Goal: Task Accomplishment & Management: Use online tool/utility

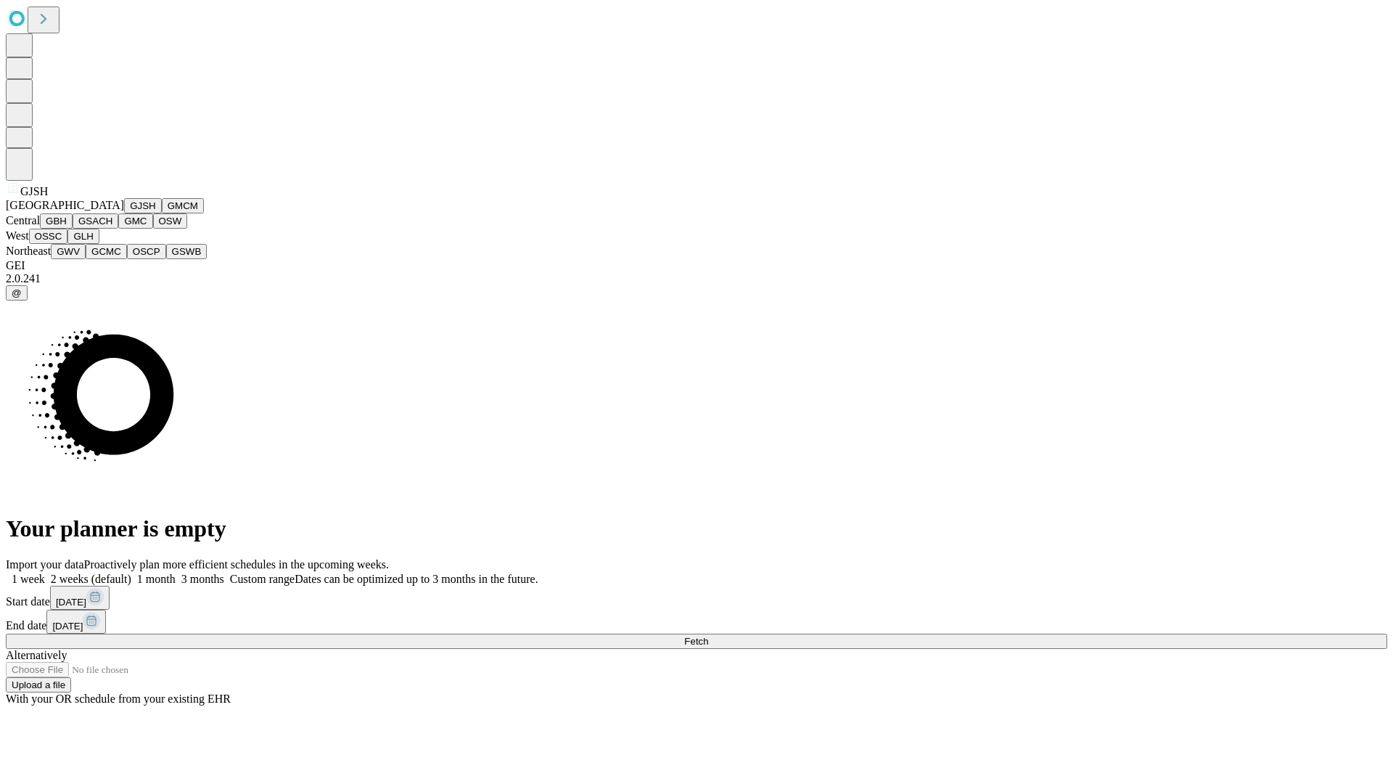
click at [124, 213] on button "GJSH" at bounding box center [143, 205] width 38 height 15
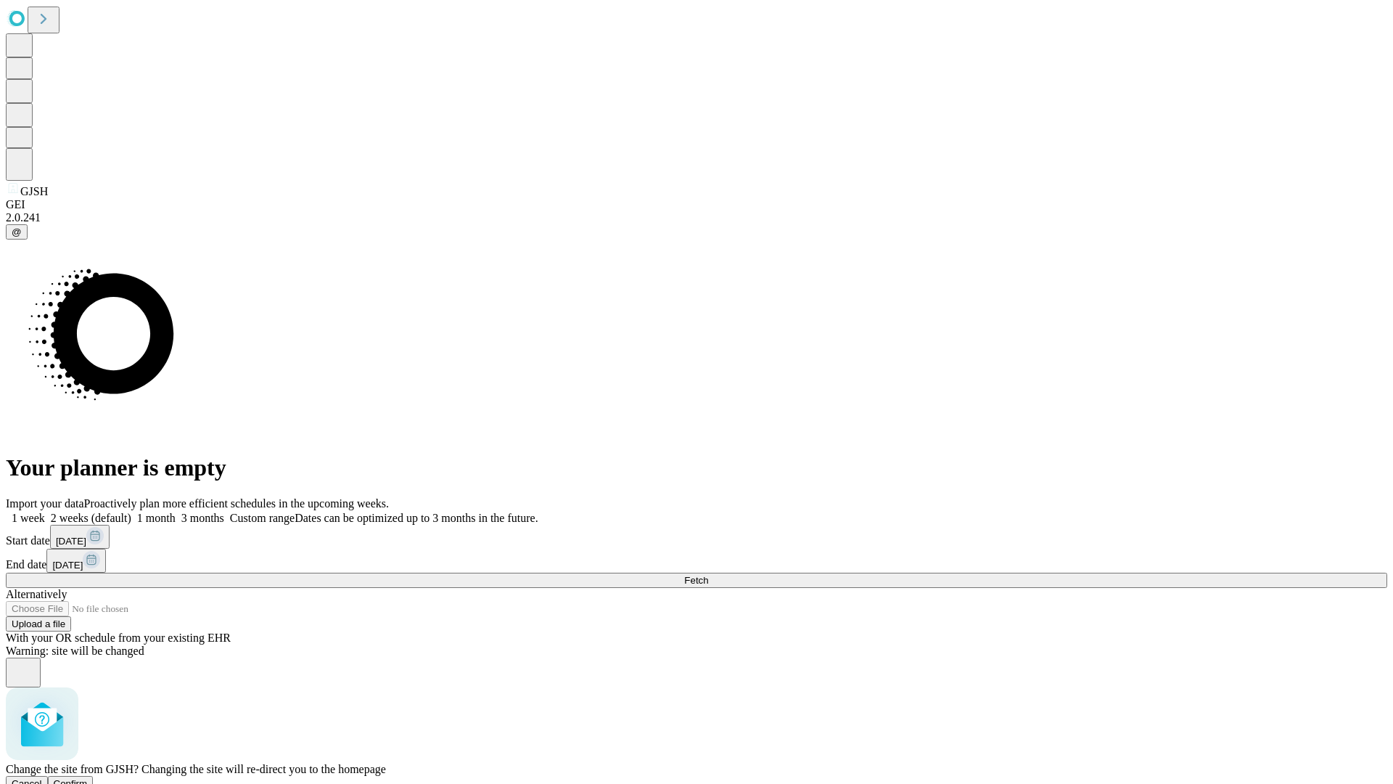
click at [88, 778] on span "Confirm" at bounding box center [71, 783] width 34 height 11
click at [45, 512] on label "1 week" at bounding box center [25, 518] width 39 height 12
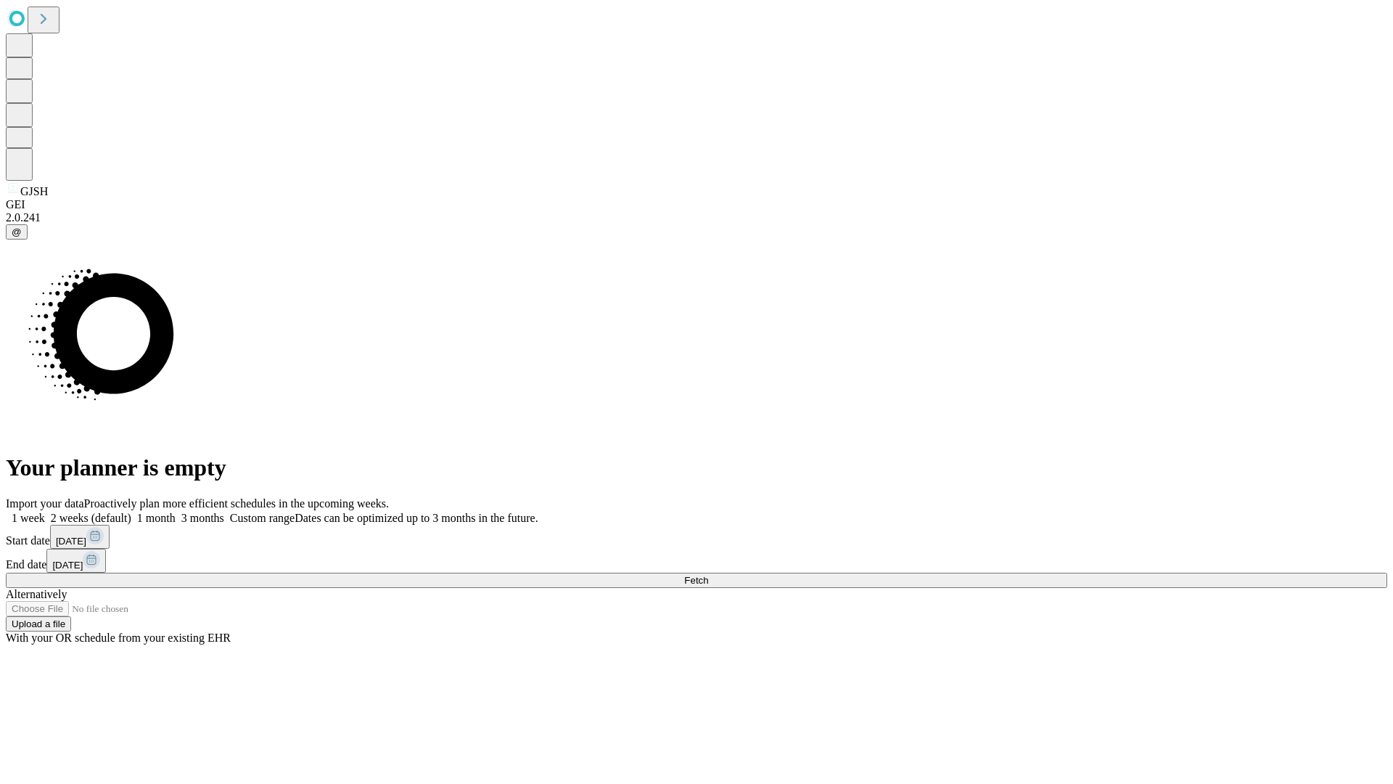
click at [708, 575] on span "Fetch" at bounding box center [696, 580] width 24 height 11
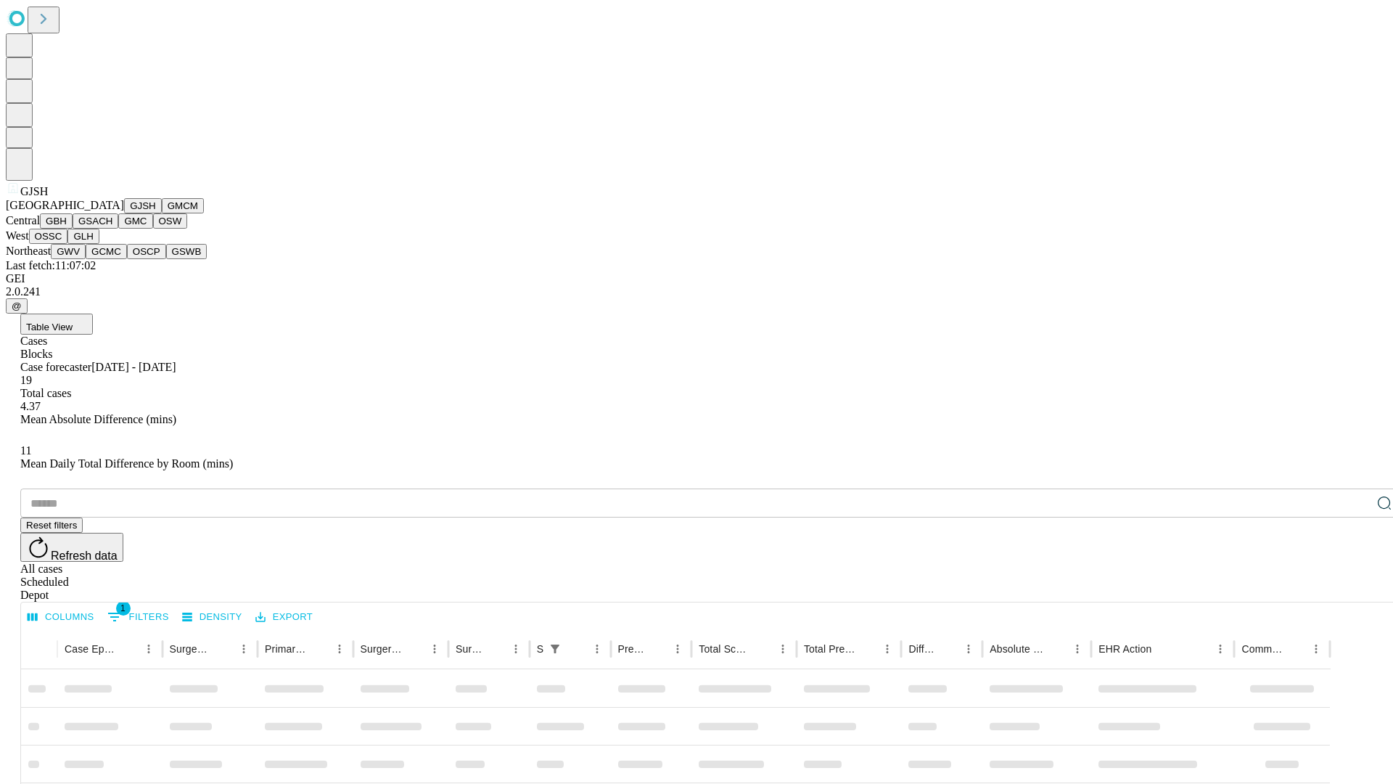
click at [162, 213] on button "GMCM" at bounding box center [183, 205] width 42 height 15
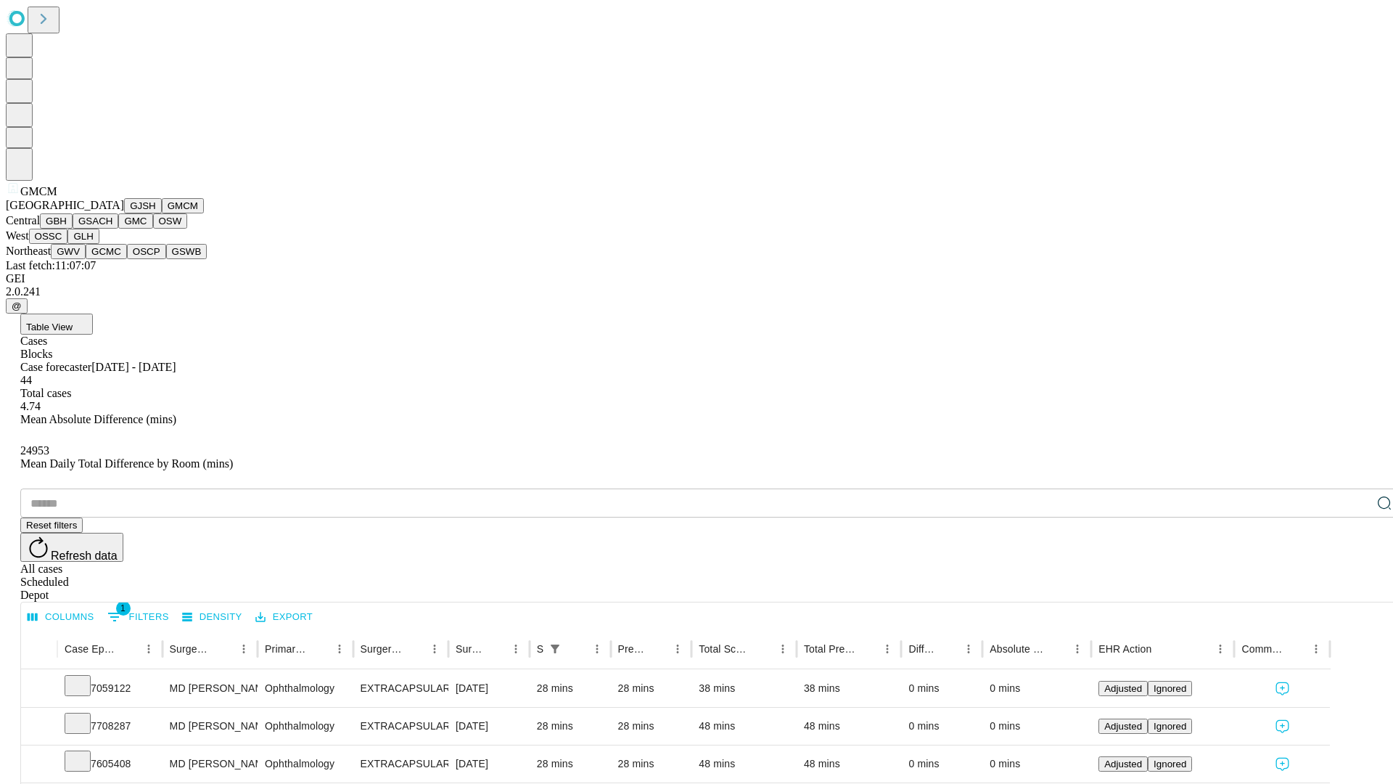
click at [73, 229] on button "GBH" at bounding box center [56, 220] width 33 height 15
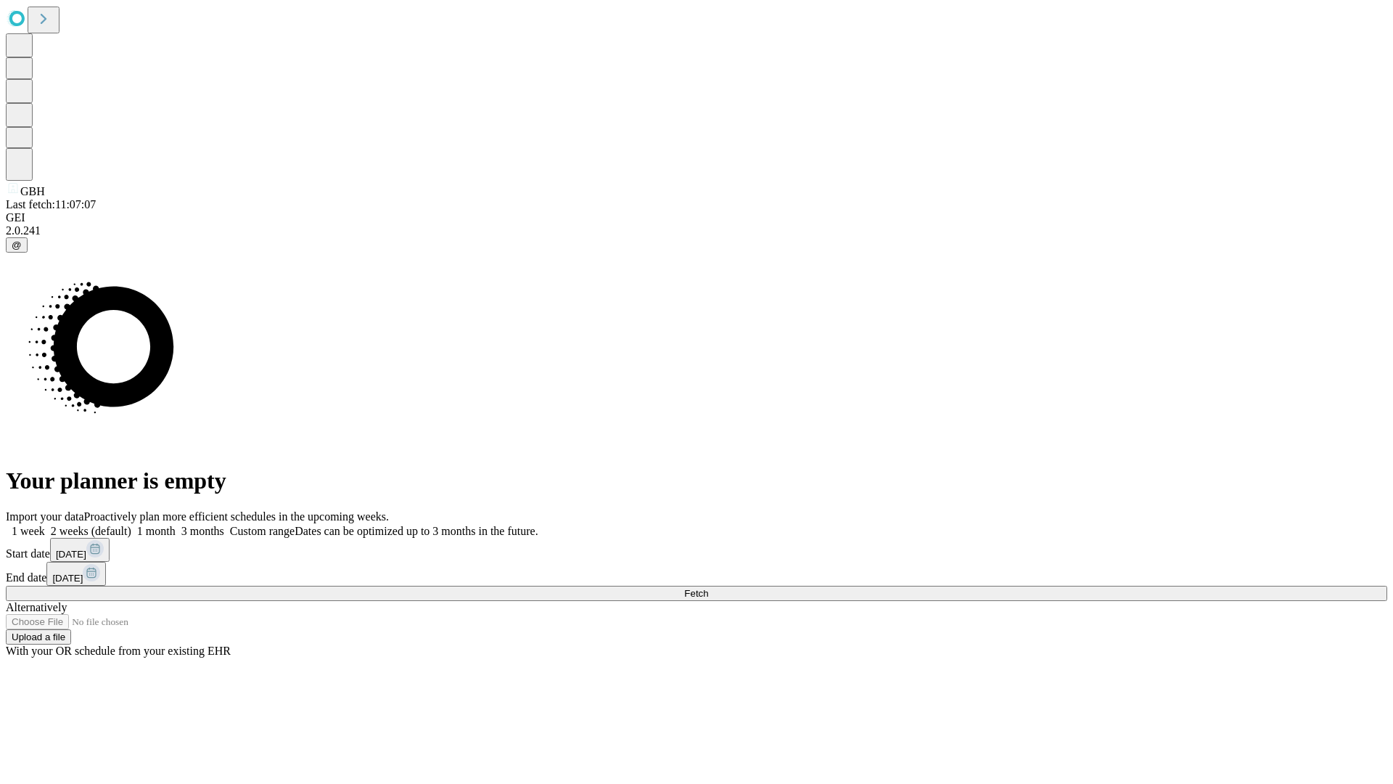
click at [45, 525] on label "1 week" at bounding box center [25, 531] width 39 height 12
click at [708, 588] on span "Fetch" at bounding box center [696, 593] width 24 height 11
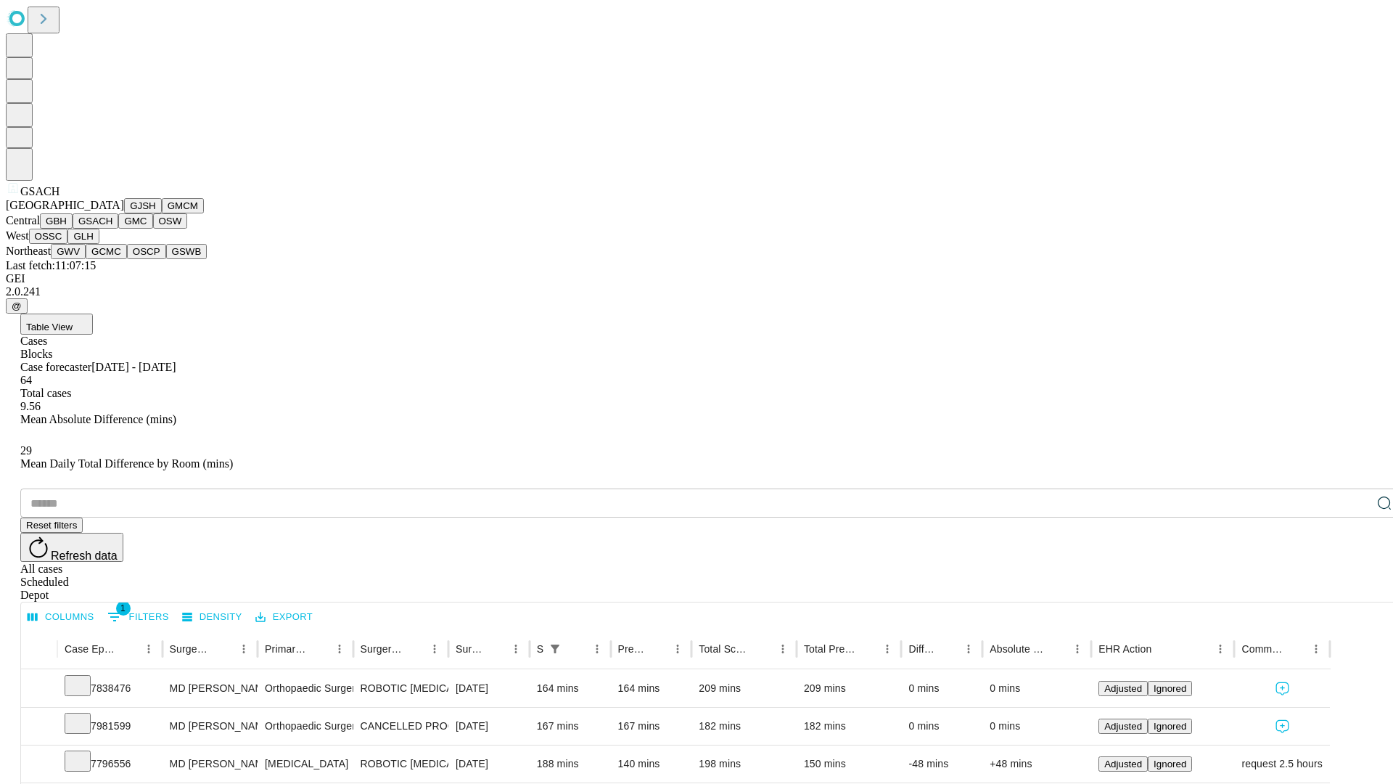
click at [118, 229] on button "GMC" at bounding box center [135, 220] width 34 height 15
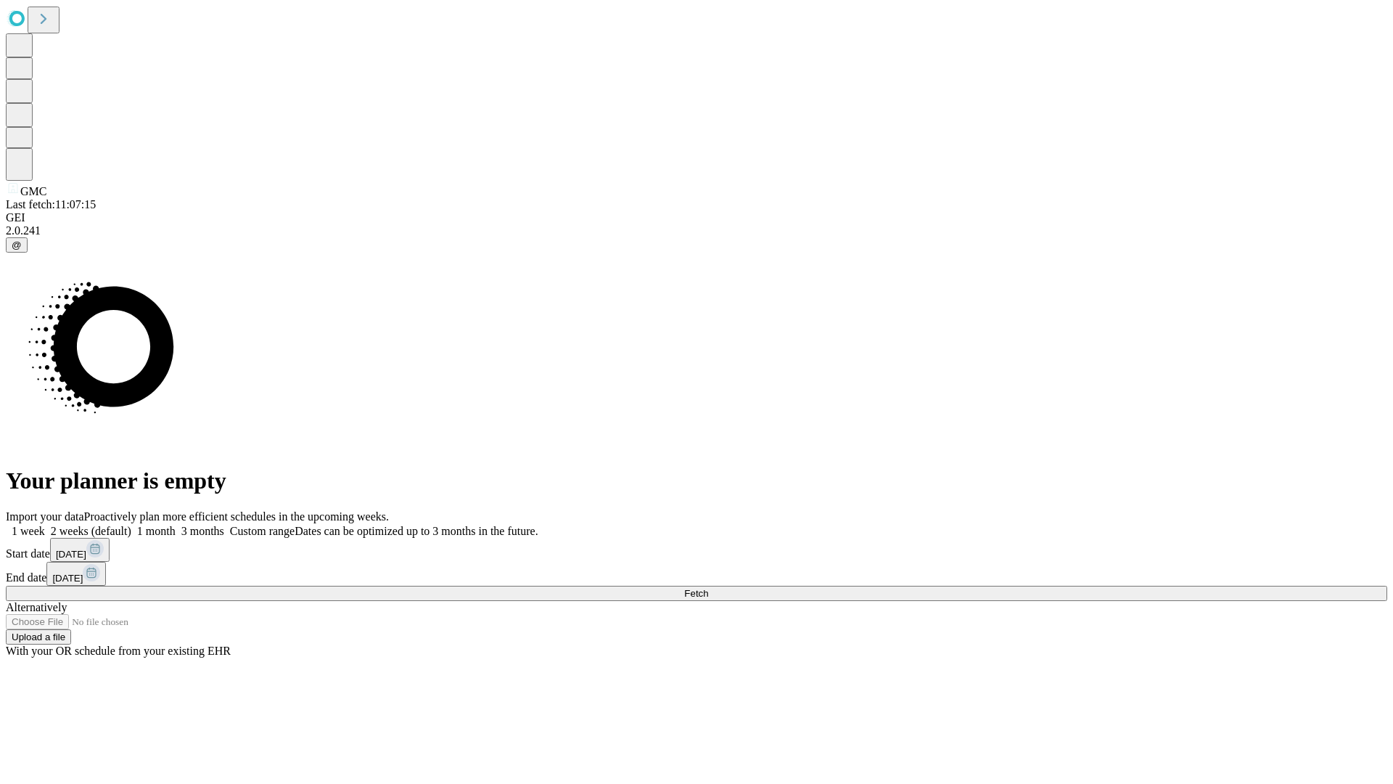
click at [708, 588] on span "Fetch" at bounding box center [696, 593] width 24 height 11
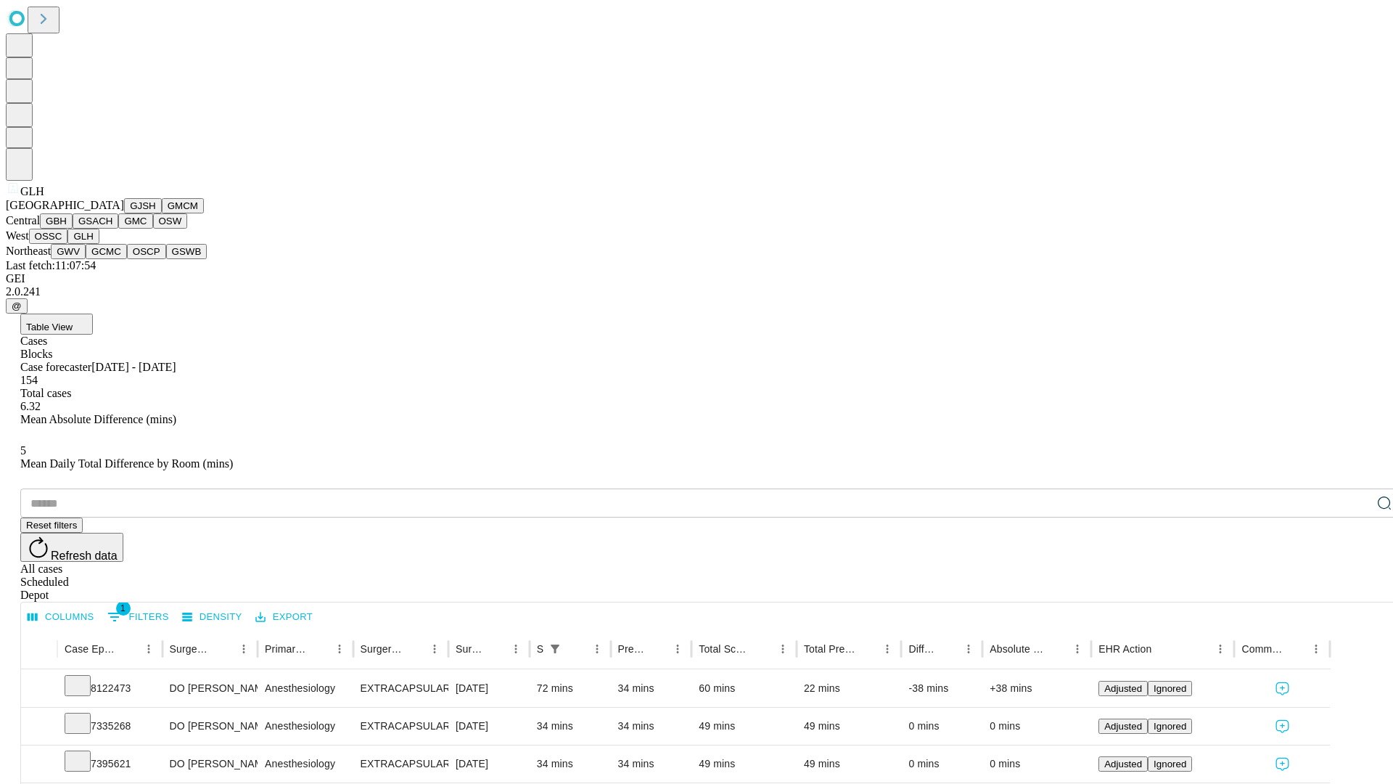
click at [86, 259] on button "GWV" at bounding box center [68, 251] width 35 height 15
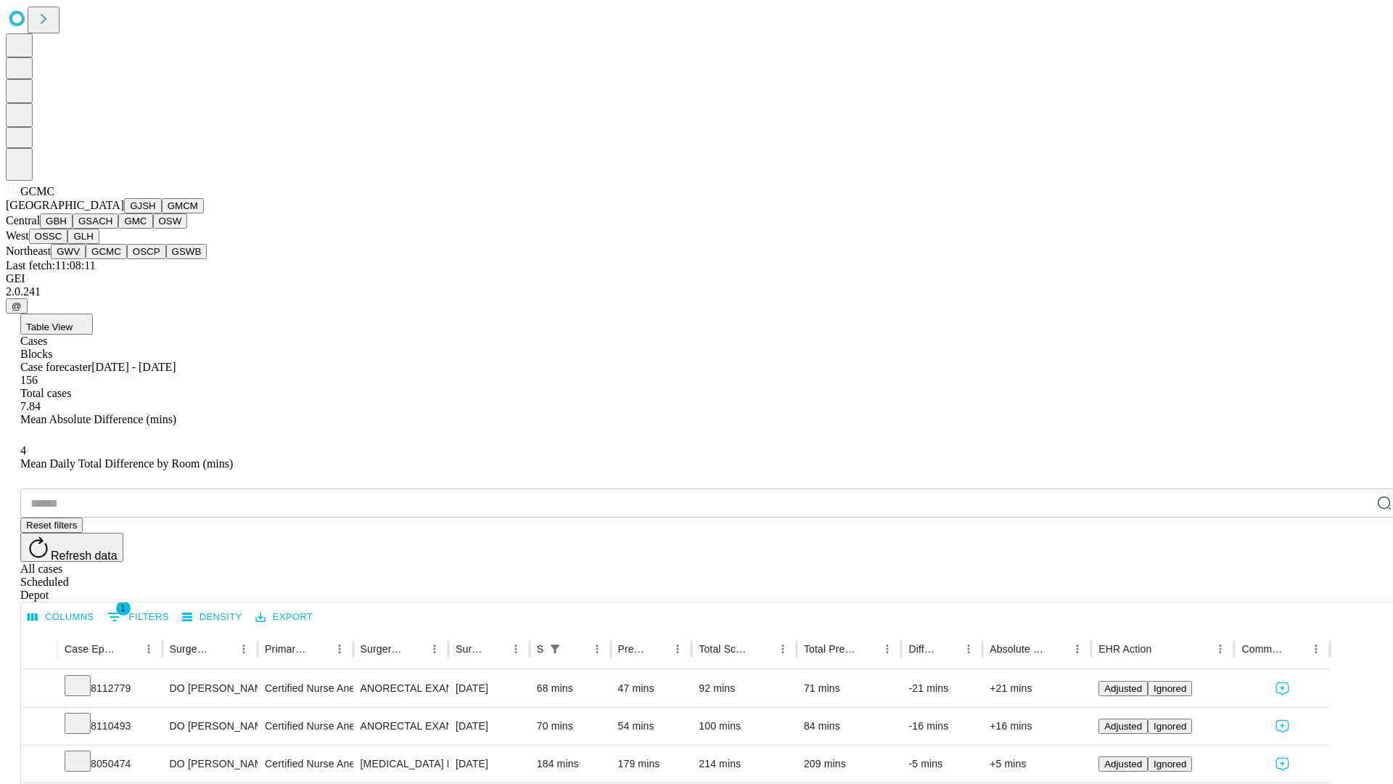
click at [127, 259] on button "OSCP" at bounding box center [146, 251] width 39 height 15
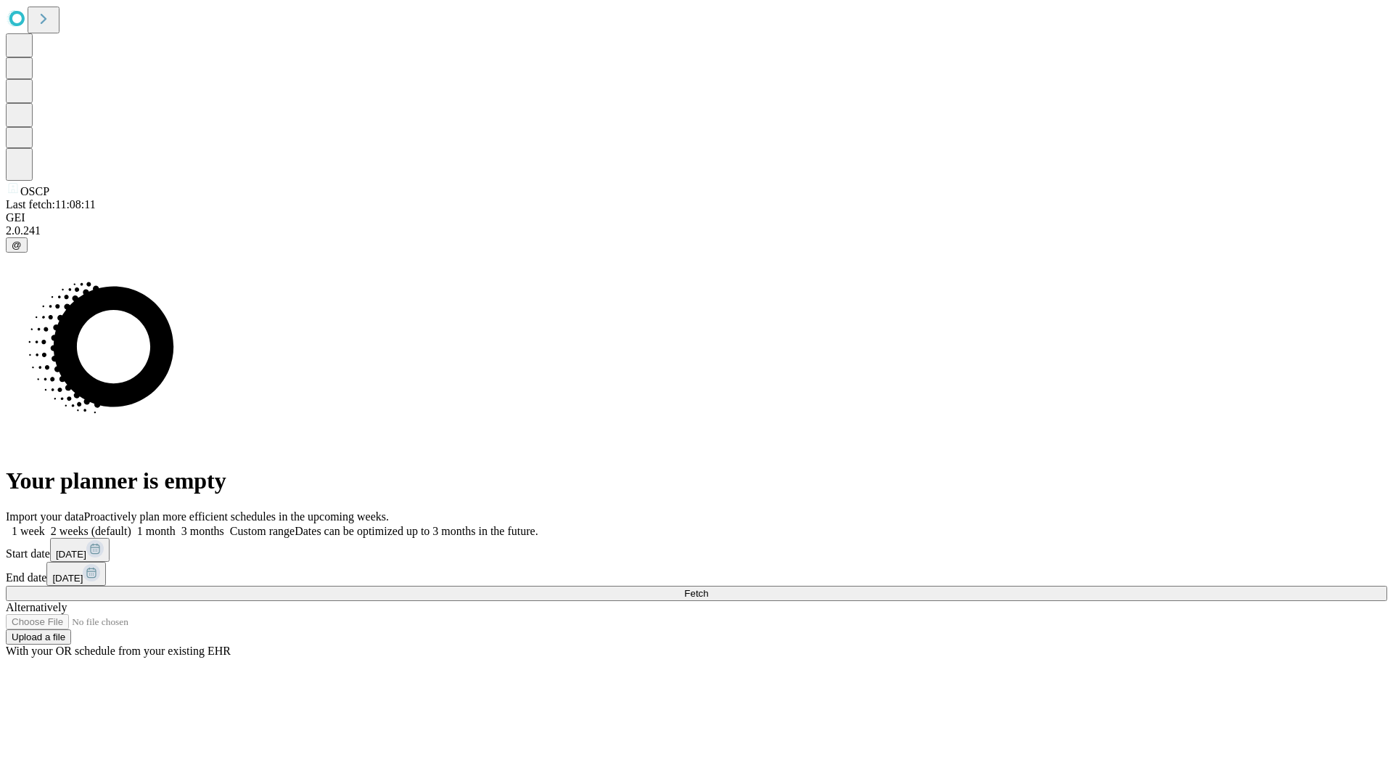
click at [708, 588] on span "Fetch" at bounding box center [696, 593] width 24 height 11
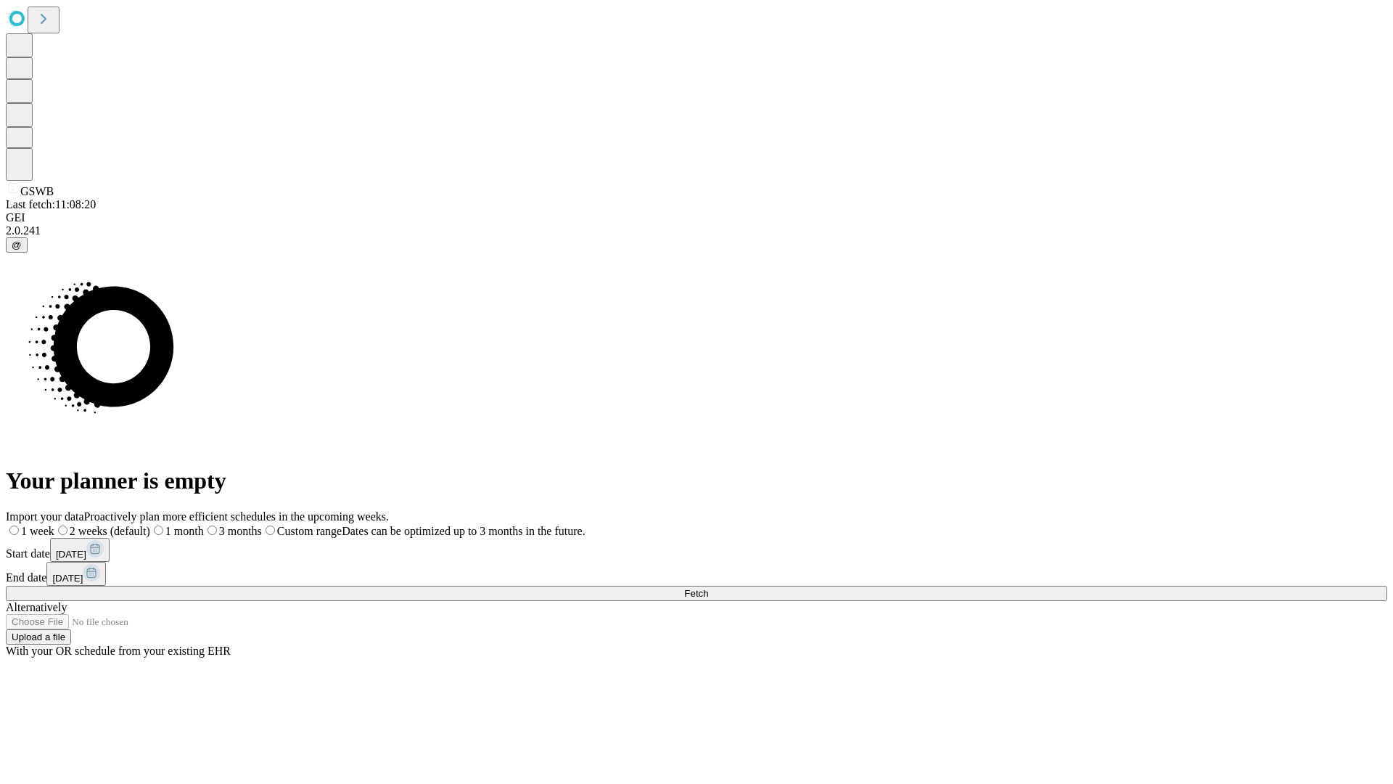
click at [708, 588] on span "Fetch" at bounding box center [696, 593] width 24 height 11
